Goal: Task Accomplishment & Management: Use online tool/utility

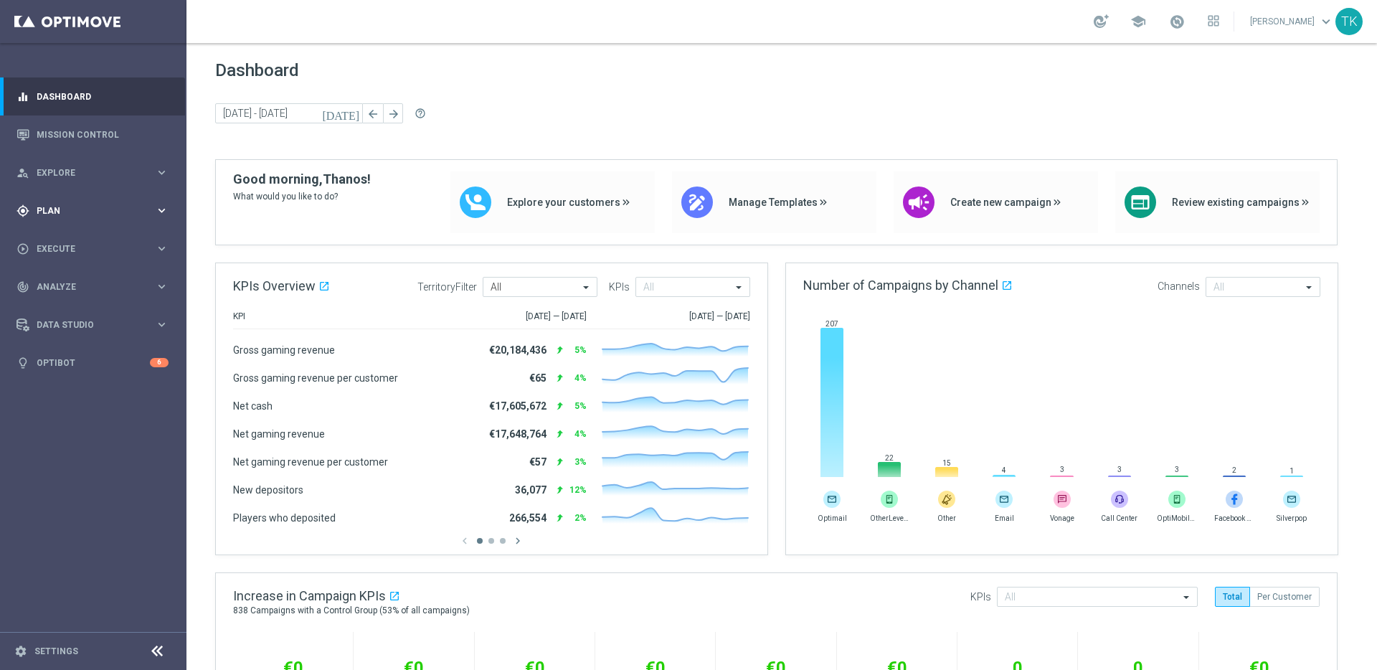
click at [162, 212] on icon "keyboard_arrow_right" at bounding box center [162, 211] width 14 height 14
click at [159, 410] on icon "keyboard_arrow_right" at bounding box center [162, 416] width 14 height 14
click at [62, 316] on link "Customer 360" at bounding box center [93, 316] width 112 height 11
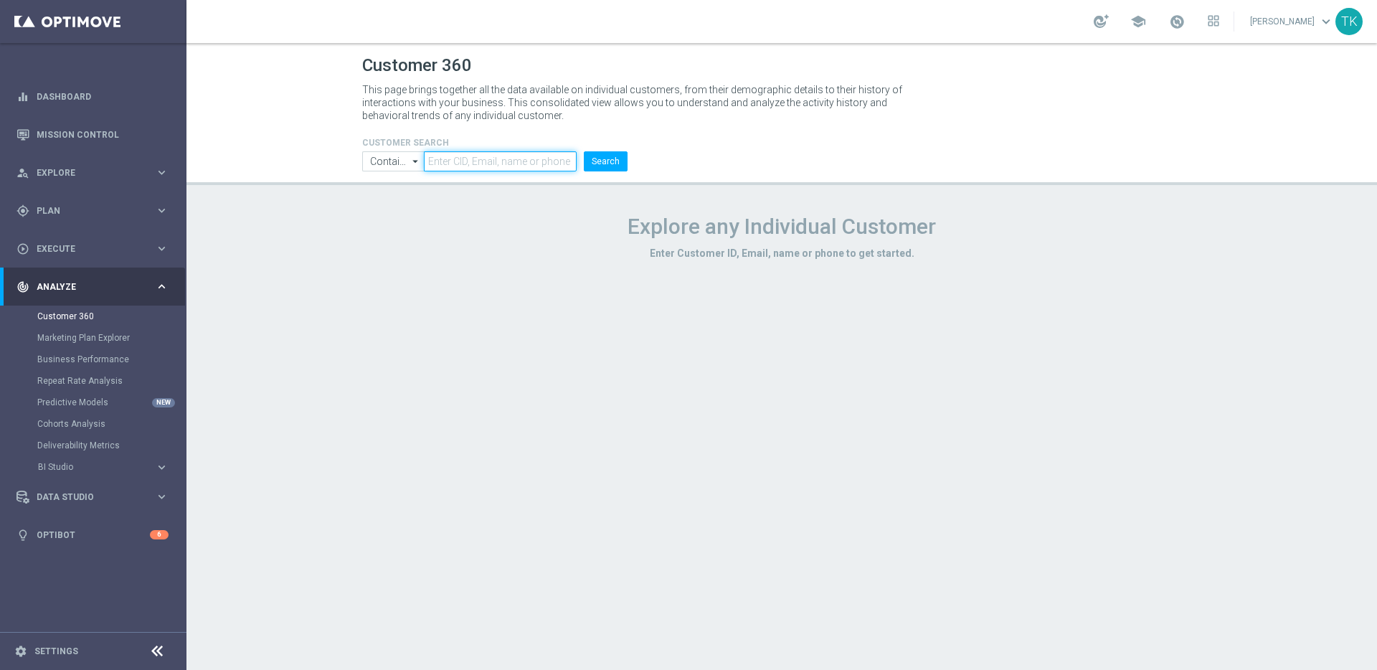
click at [479, 159] on input "text" at bounding box center [500, 161] width 153 height 20
paste input "220892908"
type input "220892908"
click at [608, 161] on button "Search" at bounding box center [606, 161] width 44 height 20
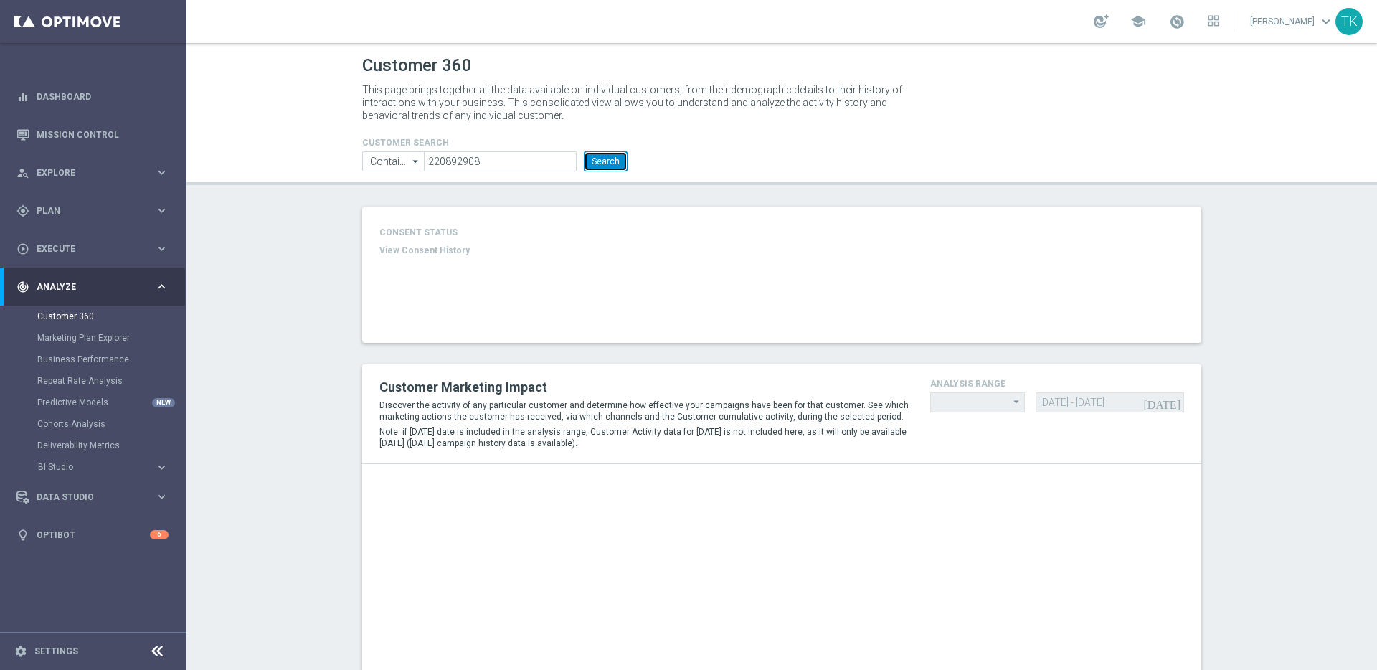
type input "Last 30 days"
type input "Deposit Amount"
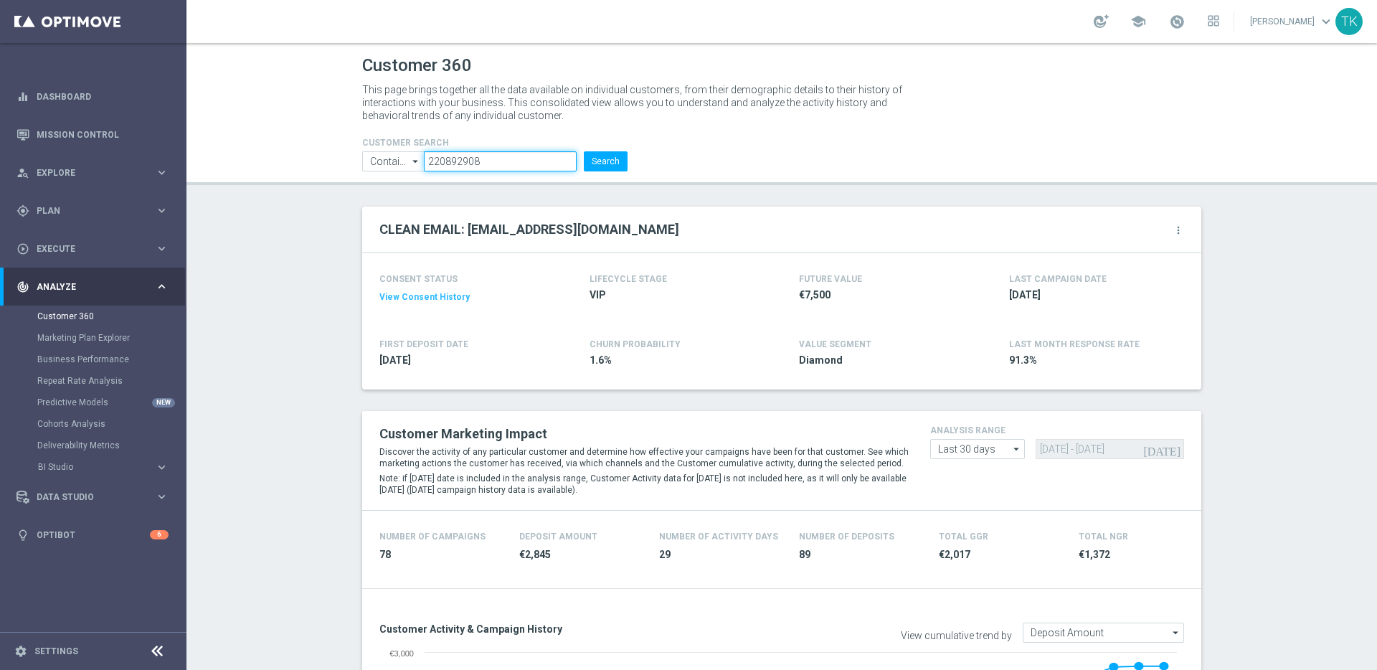
click at [507, 166] on input "220892908" at bounding box center [500, 161] width 153 height 20
click at [487, 162] on input "220892908" at bounding box center [500, 161] width 153 height 20
click at [498, 163] on input "220892908" at bounding box center [500, 161] width 153 height 20
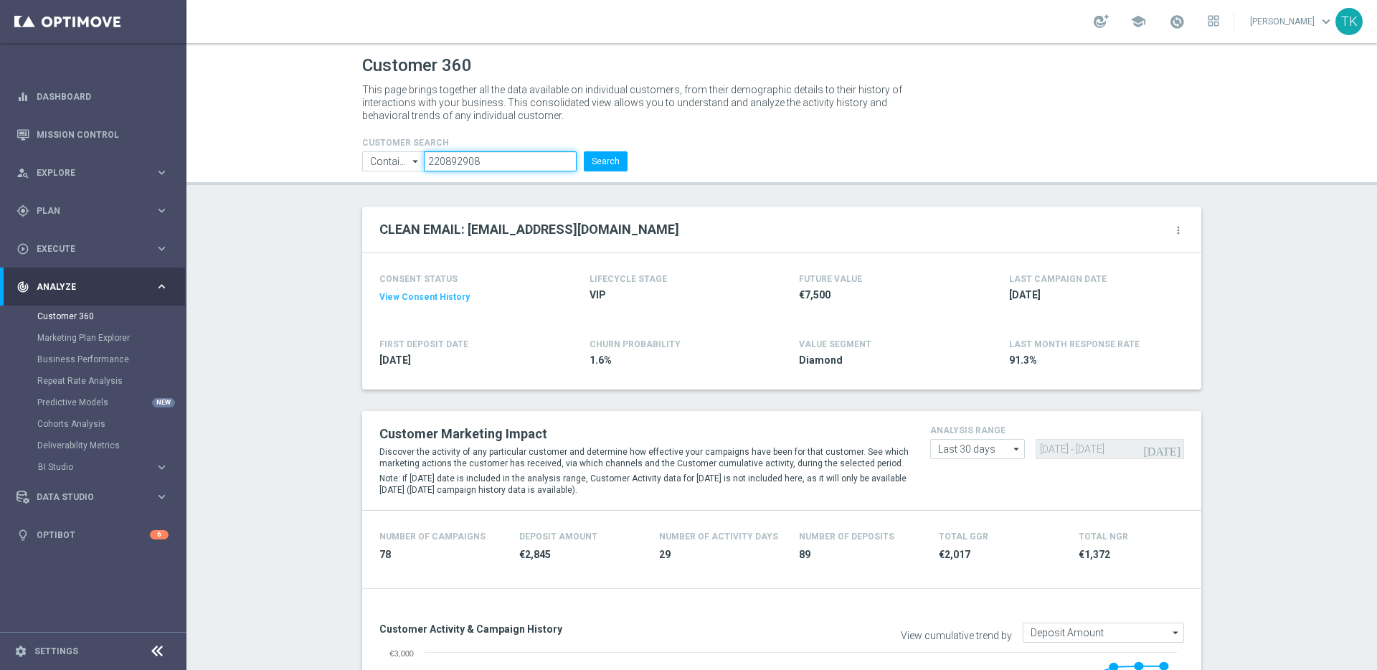
click at [498, 163] on input "220892908" at bounding box center [500, 161] width 153 height 20
